Goal: Information Seeking & Learning: Find specific fact

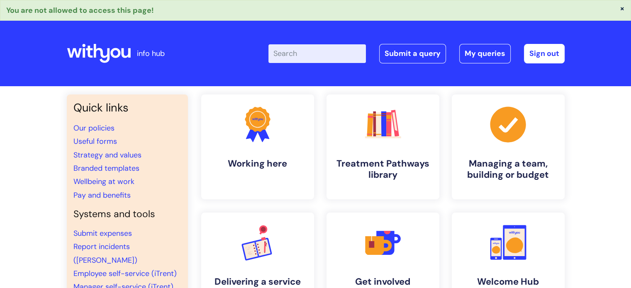
click at [338, 54] on input "Enter your search term here..." at bounding box center [316, 53] width 97 height 18
type input "structure"
click button "Search" at bounding box center [0, 0] width 0 height 0
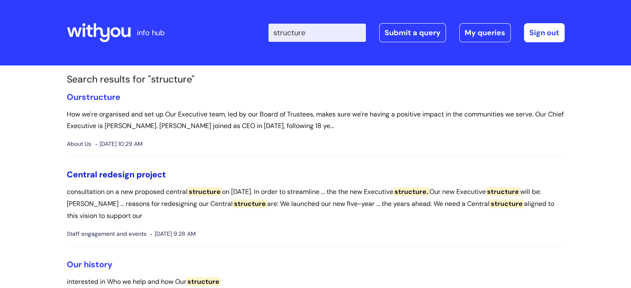
click at [96, 169] on link "Central redesign project" at bounding box center [116, 174] width 99 height 11
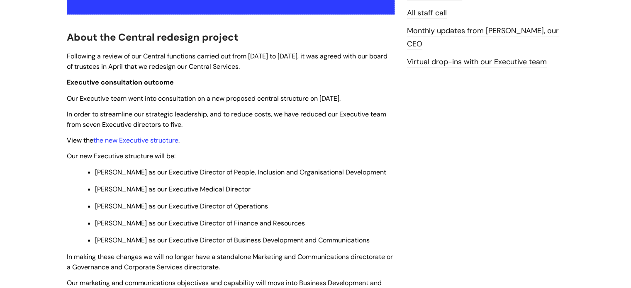
scroll to position [260, 0]
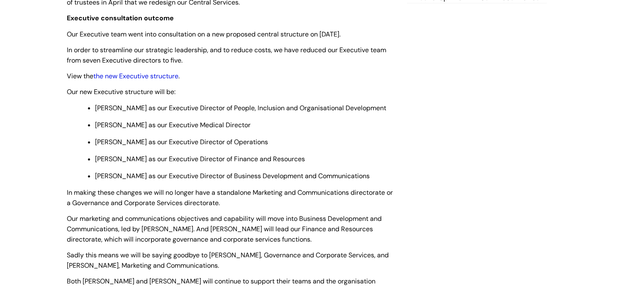
click at [149, 72] on link "the new Executive structure" at bounding box center [135, 76] width 85 height 9
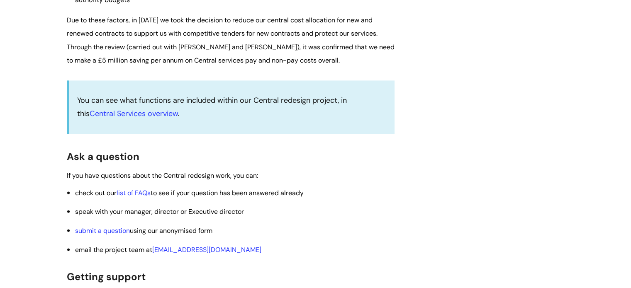
scroll to position [1113, 0]
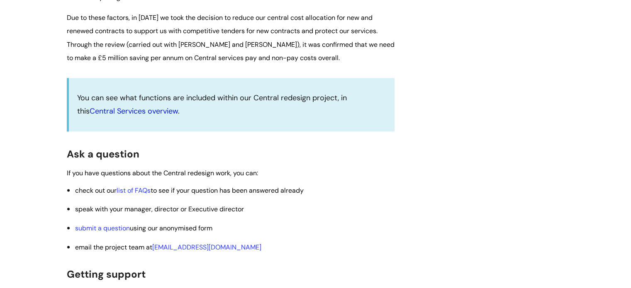
click at [151, 109] on link "Central Services overview" at bounding box center [134, 111] width 88 height 10
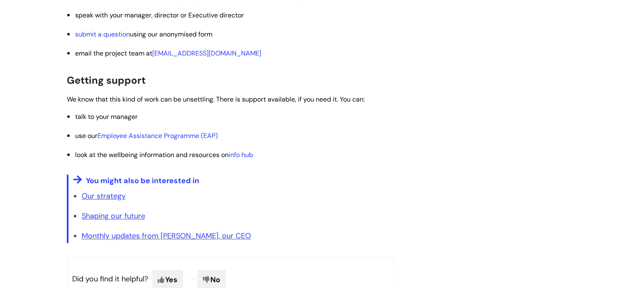
scroll to position [1271, 0]
